Goal: Task Accomplishment & Management: Use online tool/utility

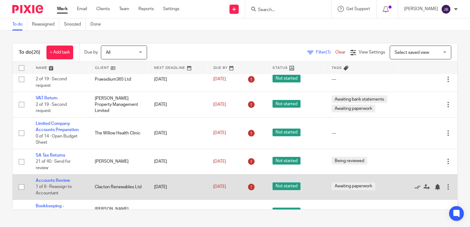
scroll to position [92, 0]
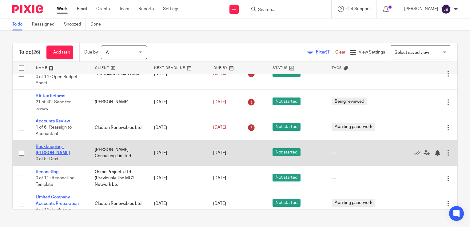
click at [52, 147] on link "Bookkeeping - [PERSON_NAME]" at bounding box center [53, 150] width 34 height 10
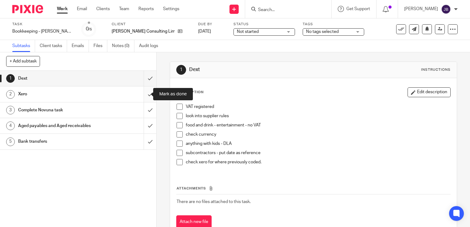
click at [145, 100] on input "submit" at bounding box center [78, 93] width 156 height 15
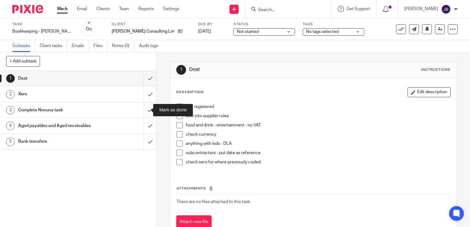
click at [143, 110] on input "submit" at bounding box center [78, 109] width 156 height 15
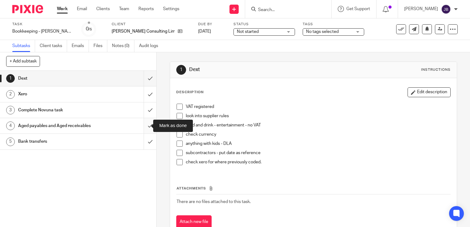
click at [142, 126] on input "submit" at bounding box center [78, 125] width 156 height 15
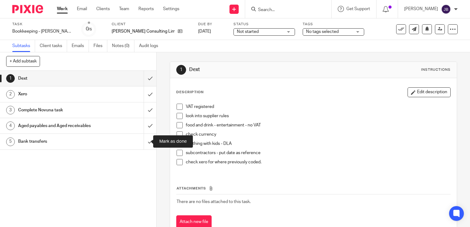
drag, startPoint x: 141, startPoint y: 140, endPoint x: 156, endPoint y: 94, distance: 48.8
click at [141, 140] on input "submit" at bounding box center [78, 141] width 156 height 15
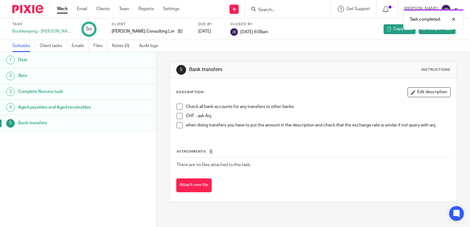
drag, startPoint x: 64, startPoint y: 13, endPoint x: 63, endPoint y: 10, distance: 3.1
click at [64, 12] on link "Work" at bounding box center [62, 9] width 11 height 6
